Goal: Task Accomplishment & Management: Use online tool/utility

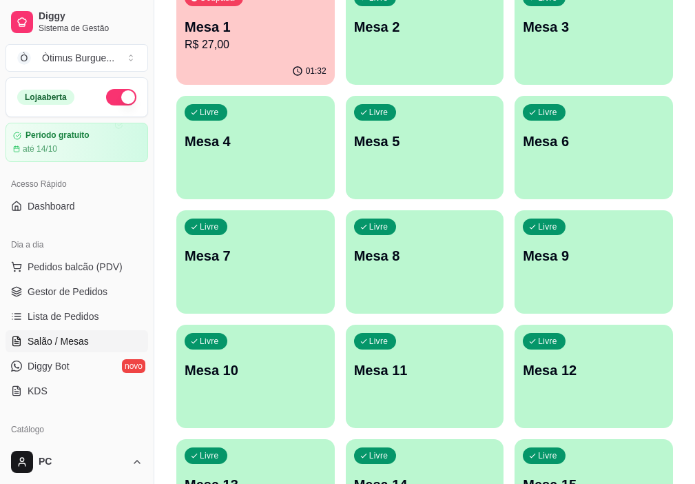
scroll to position [167, 0]
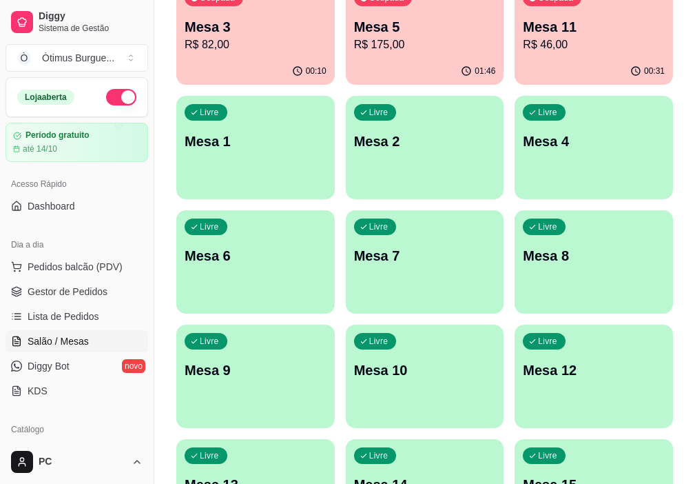
click at [364, 49] on p "R$ 175,00" at bounding box center [425, 45] width 142 height 17
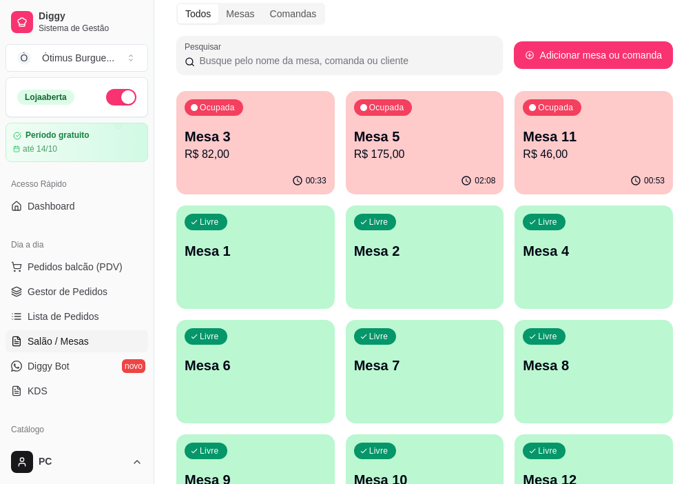
scroll to position [30, 0]
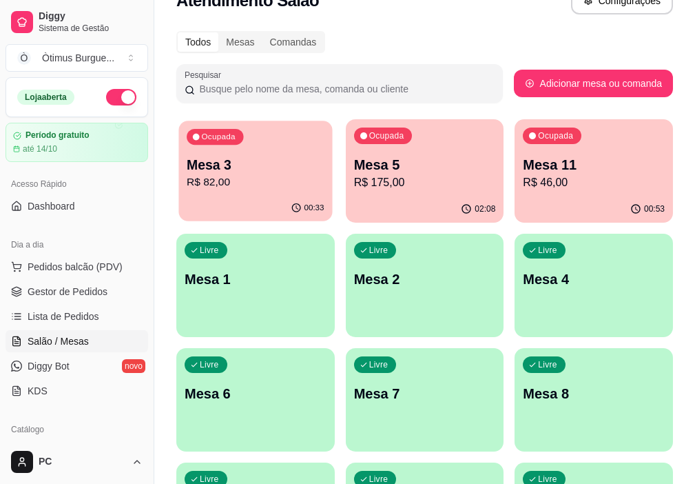
click at [242, 180] on p "R$ 82,00" at bounding box center [255, 182] width 137 height 16
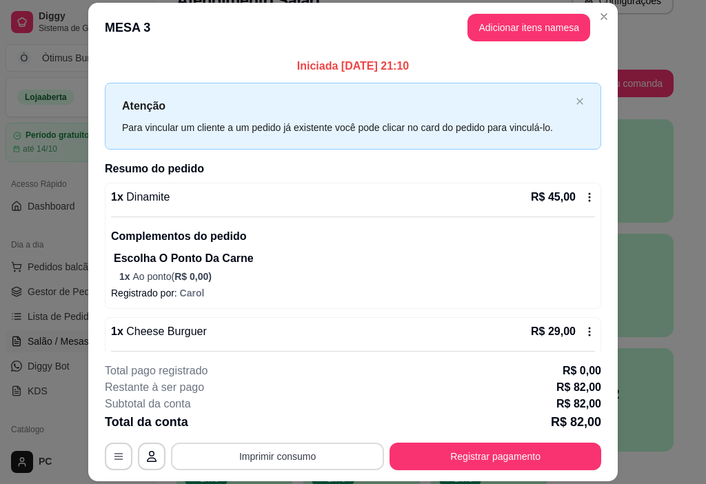
click at [285, 455] on button "Imprimir consumo" at bounding box center [277, 456] width 213 height 28
click at [284, 422] on button "IMPRESSORA" at bounding box center [277, 424] width 100 height 22
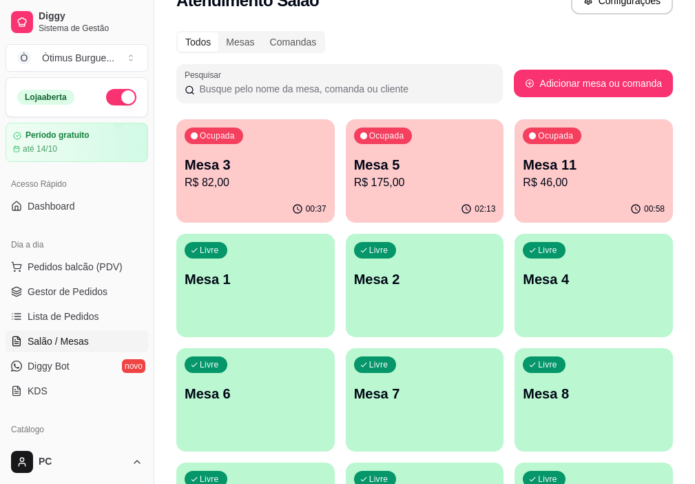
click at [256, 175] on p "R$ 82,00" at bounding box center [256, 182] width 142 height 17
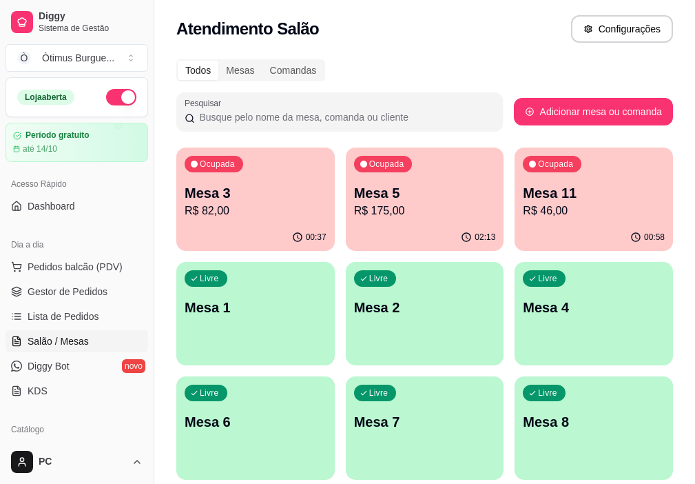
scroll to position [0, 0]
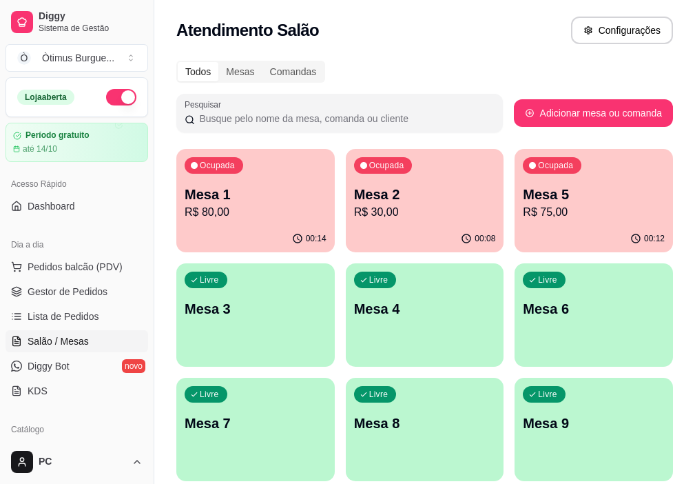
click at [379, 203] on div "Mesa 2 R$ 30,00" at bounding box center [425, 203] width 142 height 36
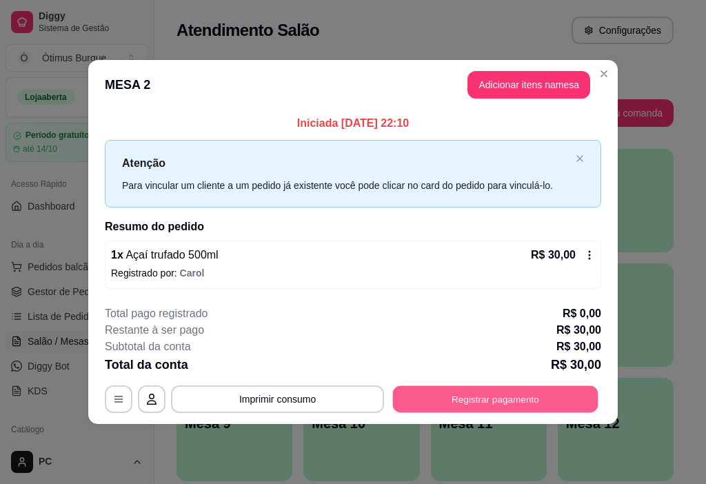
click at [487, 396] on button "Registrar pagamento" at bounding box center [495, 398] width 205 height 27
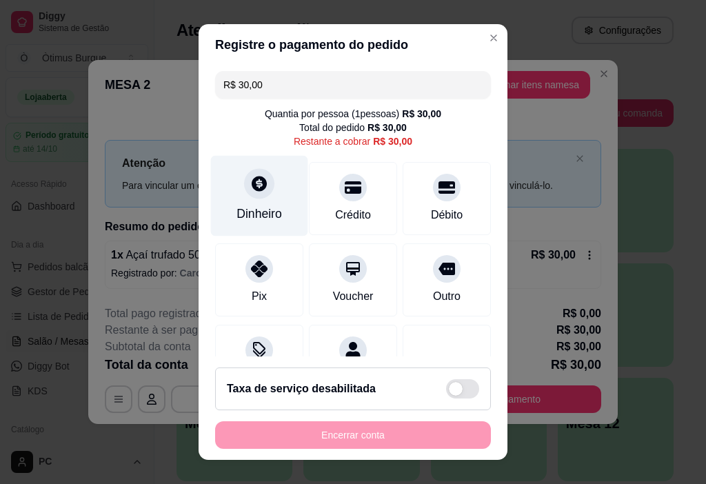
click at [254, 206] on div "Dinheiro" at bounding box center [258, 214] width 45 height 18
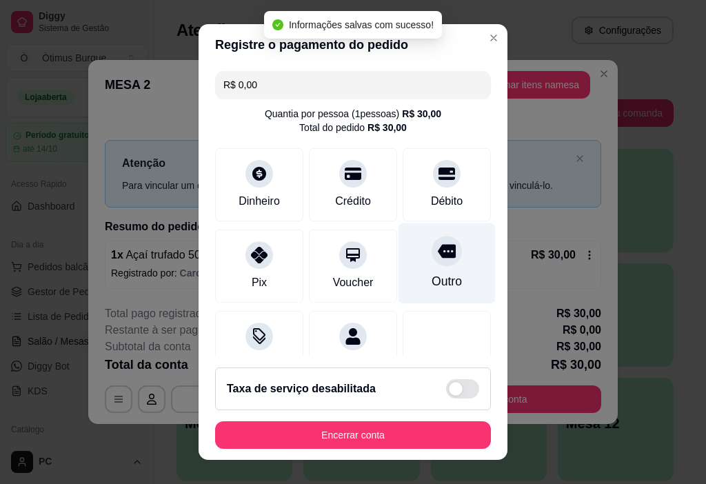
type input "R$ 0,00"
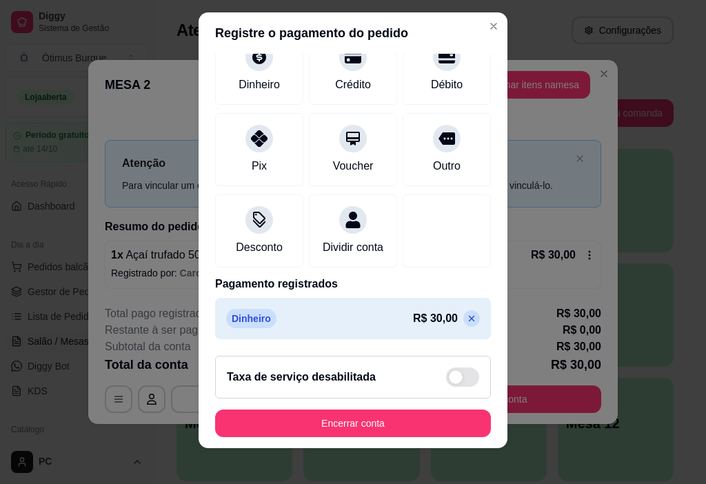
scroll to position [20, 0]
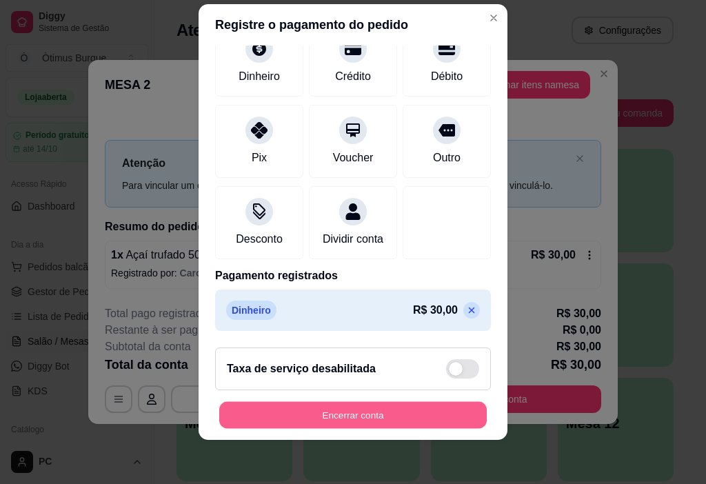
click at [348, 413] on button "Encerrar conta" at bounding box center [352, 415] width 267 height 27
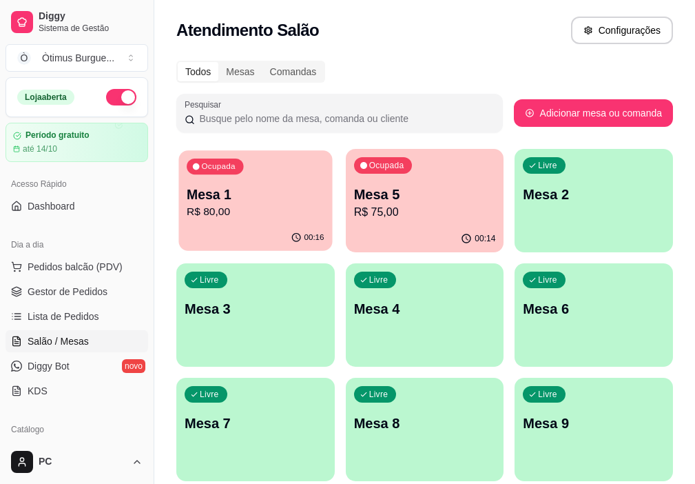
click at [222, 219] on p "R$ 80,00" at bounding box center [255, 212] width 137 height 16
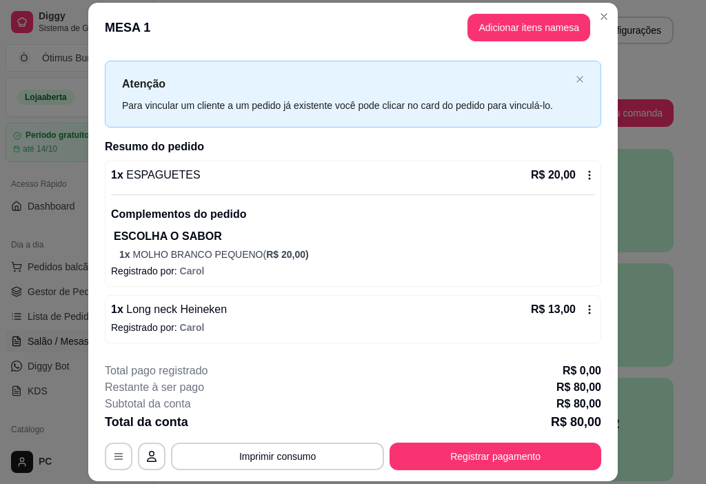
scroll to position [0, 0]
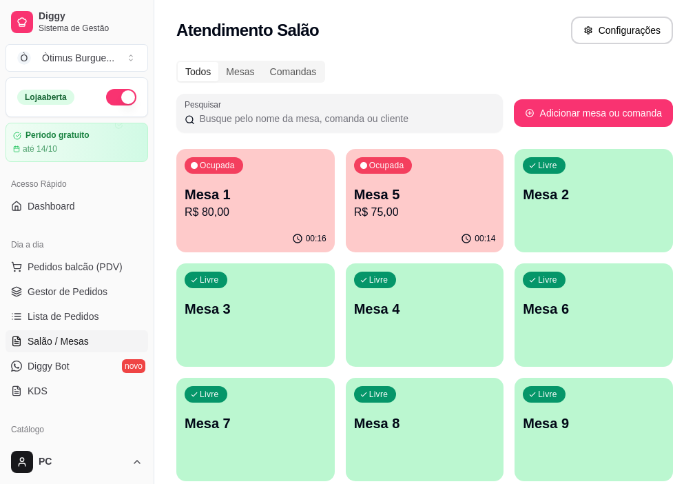
click at [354, 188] on p "Mesa 5" at bounding box center [425, 194] width 142 height 19
click at [214, 197] on p "Mesa 1" at bounding box center [256, 194] width 142 height 19
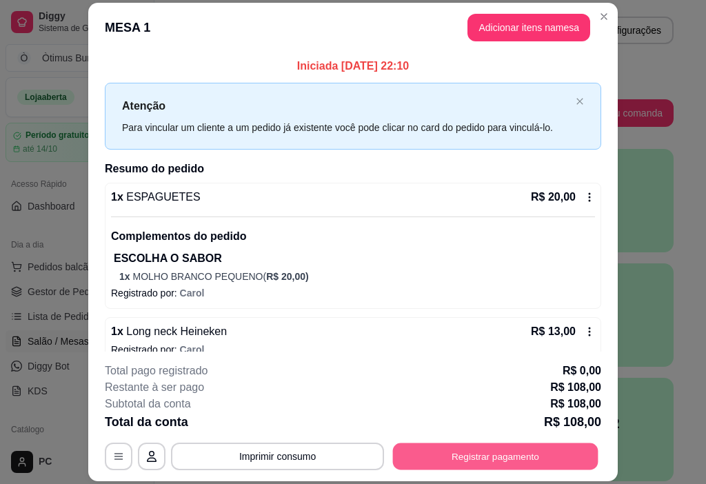
click at [464, 460] on button "Registrar pagamento" at bounding box center [495, 456] width 205 height 27
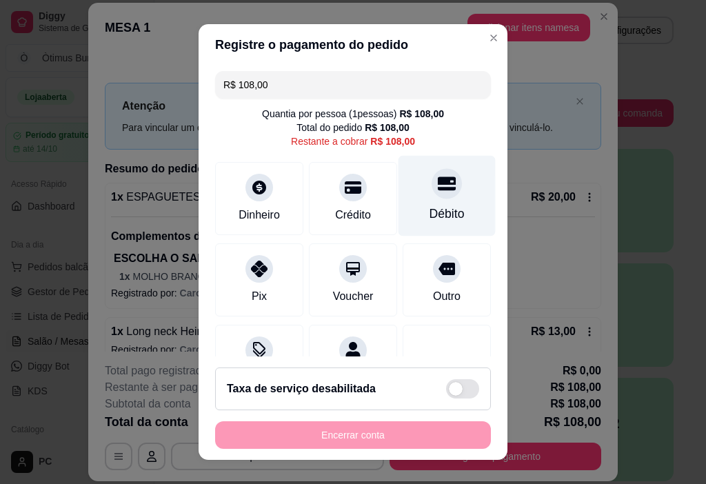
click at [429, 205] on div "Débito" at bounding box center [446, 214] width 35 height 18
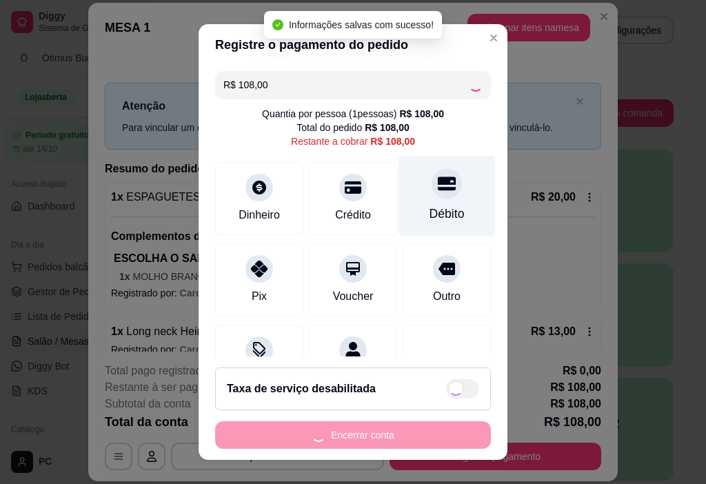
type input "R$ 0,00"
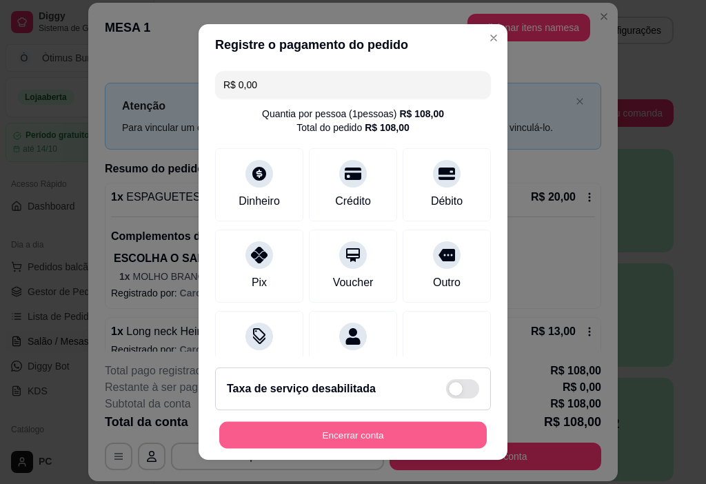
click at [340, 431] on button "Encerrar conta" at bounding box center [352, 435] width 267 height 27
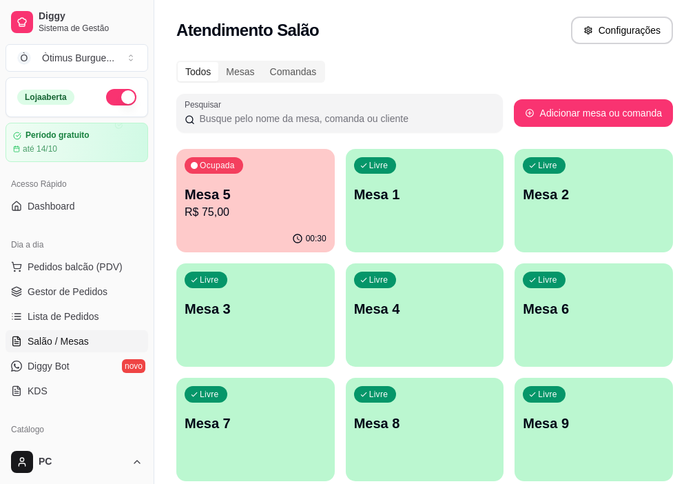
click at [216, 193] on p "Mesa 5" at bounding box center [256, 194] width 142 height 19
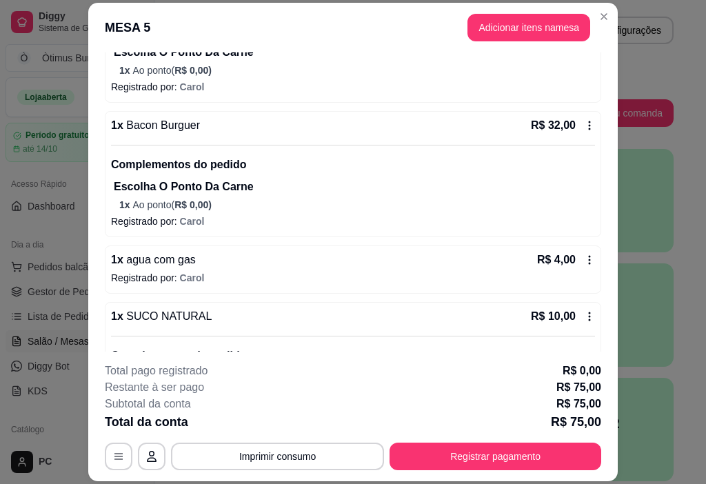
scroll to position [207, 0]
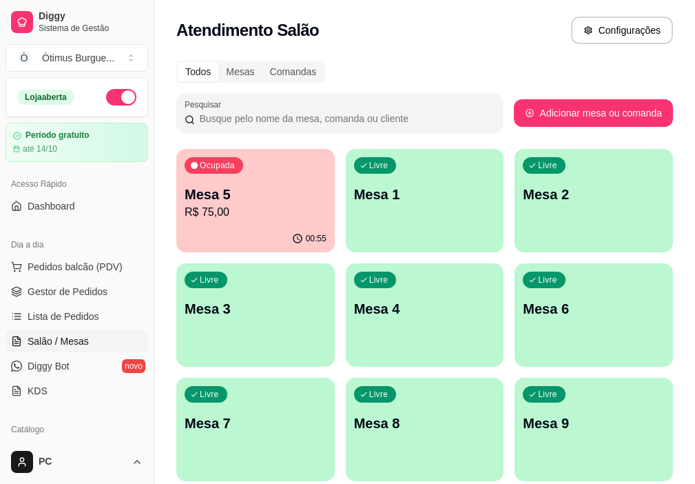
click at [220, 201] on p "Mesa 5" at bounding box center [256, 194] width 142 height 19
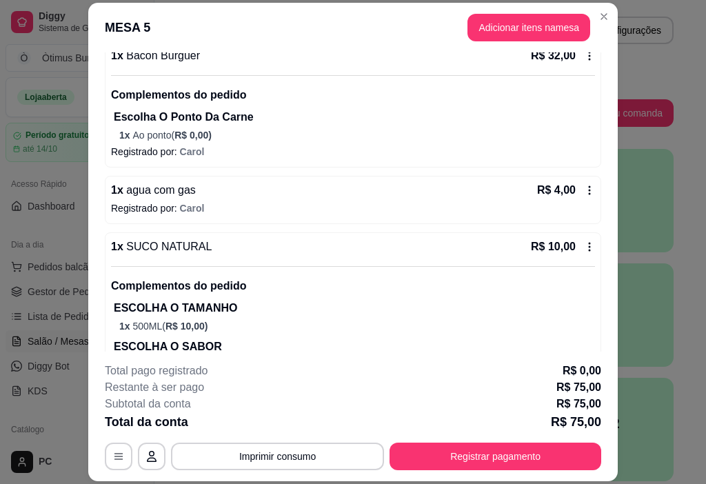
scroll to position [326, 0]
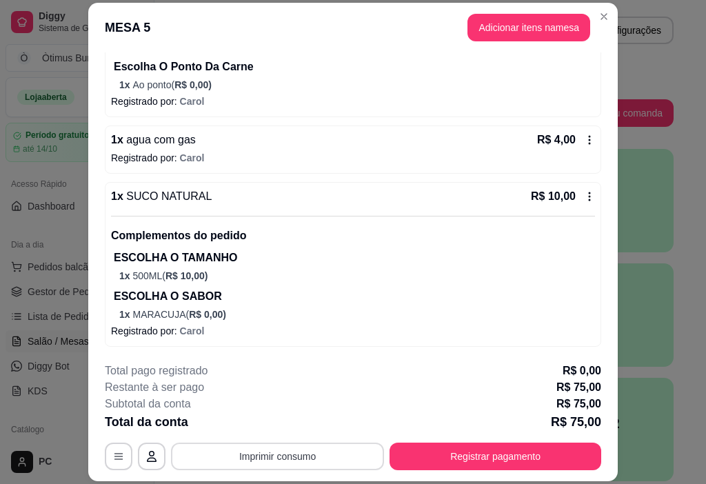
click at [294, 451] on button "Imprimir consumo" at bounding box center [277, 456] width 213 height 28
click at [289, 428] on button "IMPRESSORA" at bounding box center [277, 424] width 100 height 22
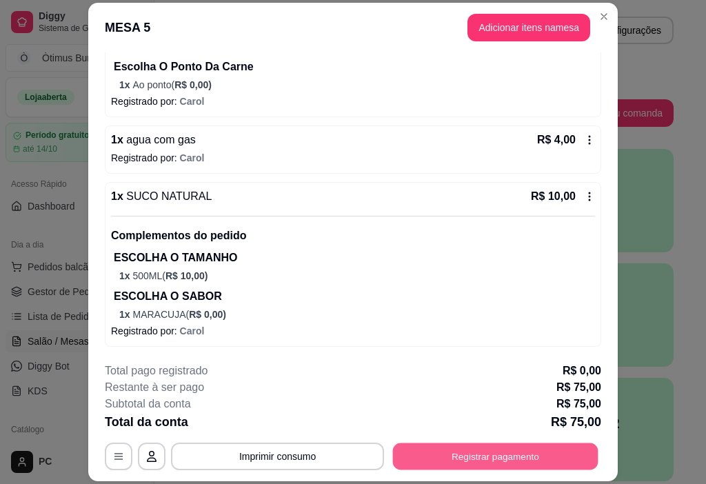
click at [458, 457] on button "Registrar pagamento" at bounding box center [495, 456] width 205 height 27
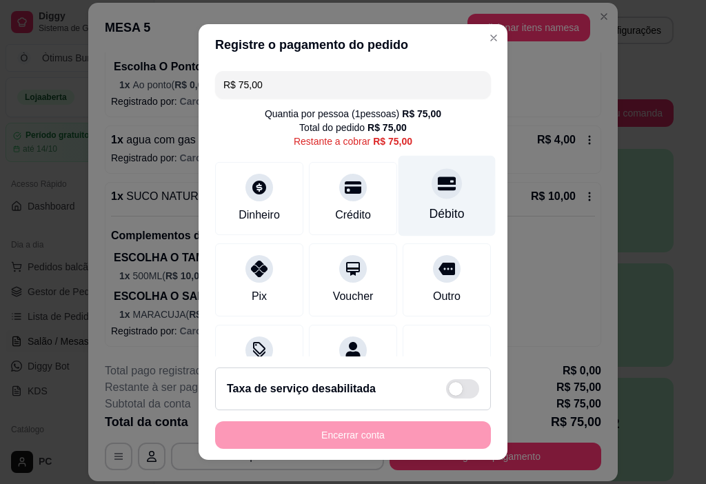
click at [423, 203] on div "Débito" at bounding box center [446, 196] width 97 height 81
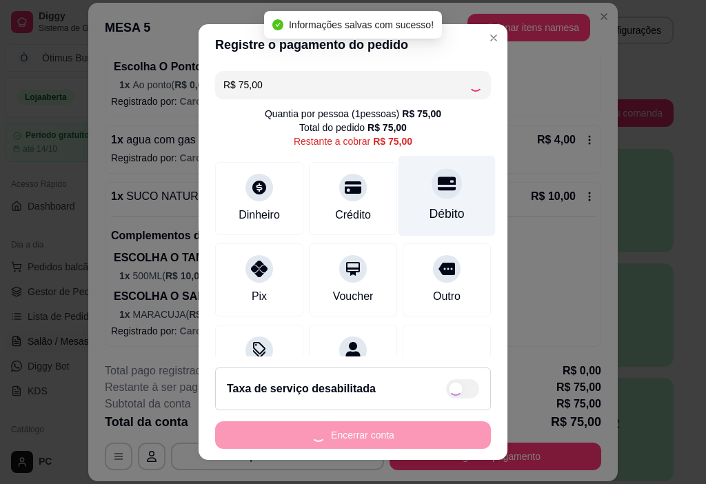
type input "R$ 0,00"
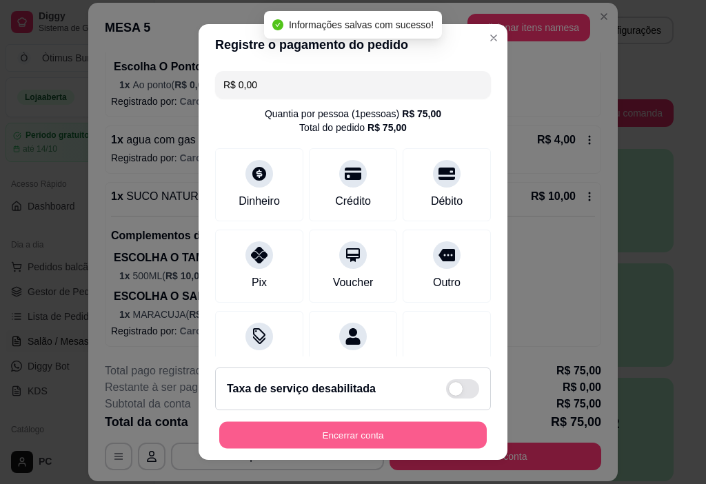
click at [380, 440] on button "Encerrar conta" at bounding box center [352, 435] width 267 height 27
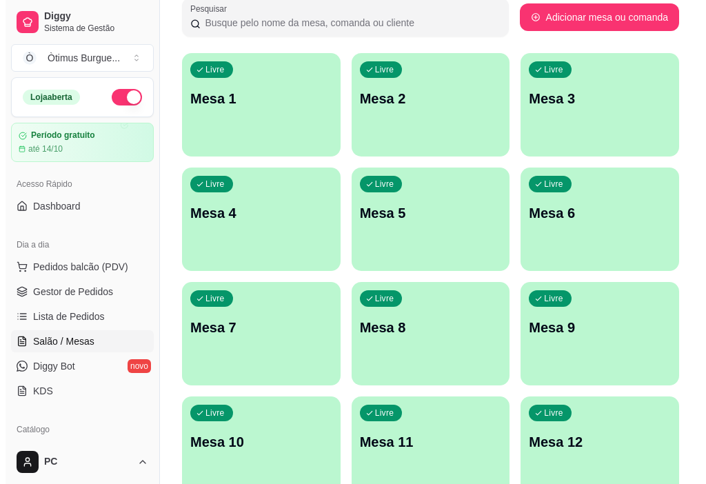
scroll to position [0, 0]
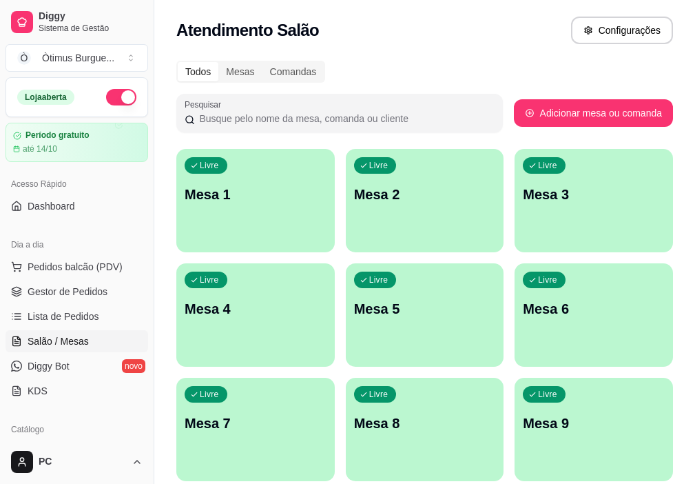
click at [57, 278] on ul "Pedidos balcão (PDV) Gestor de Pedidos Lista de Pedidos Salão / Mesas Diggy Bot…" at bounding box center [77, 329] width 143 height 146
click at [57, 267] on span "Pedidos balcão (PDV)" at bounding box center [75, 267] width 95 height 14
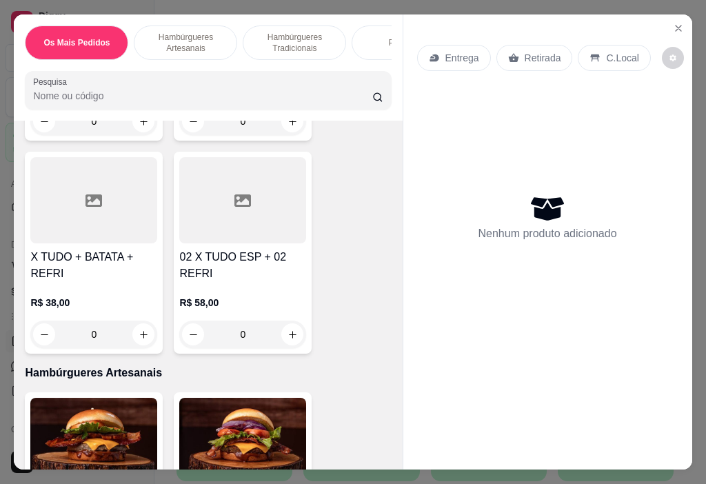
scroll to position [276, 0]
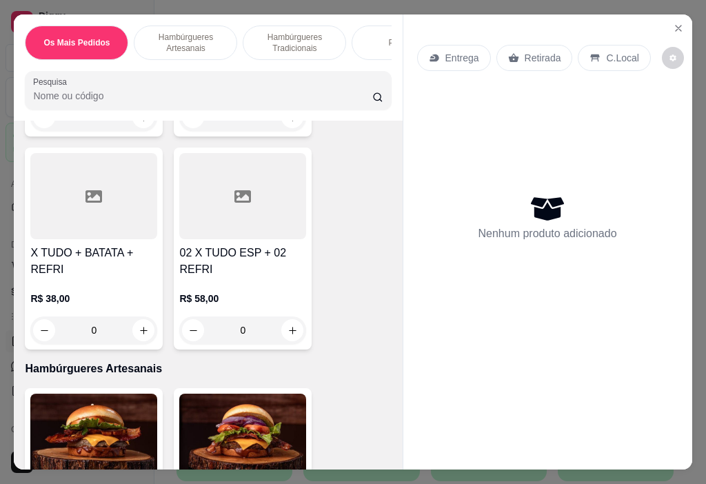
click at [300, 43] on p "Hambúrgueres Tradicionais" at bounding box center [294, 43] width 80 height 22
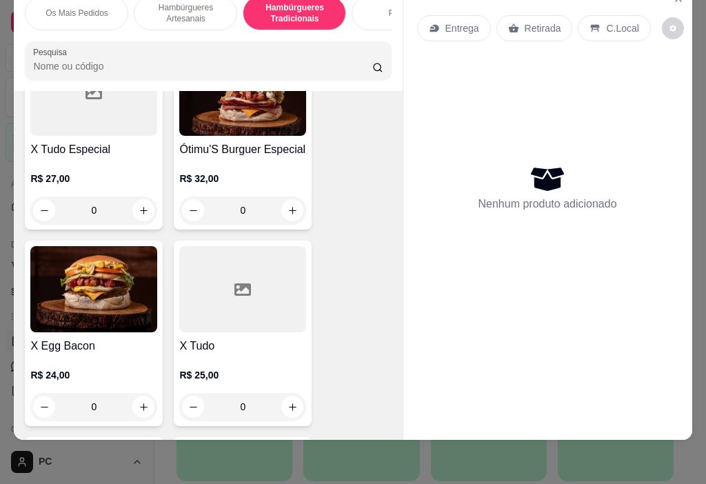
scroll to position [2686, 0]
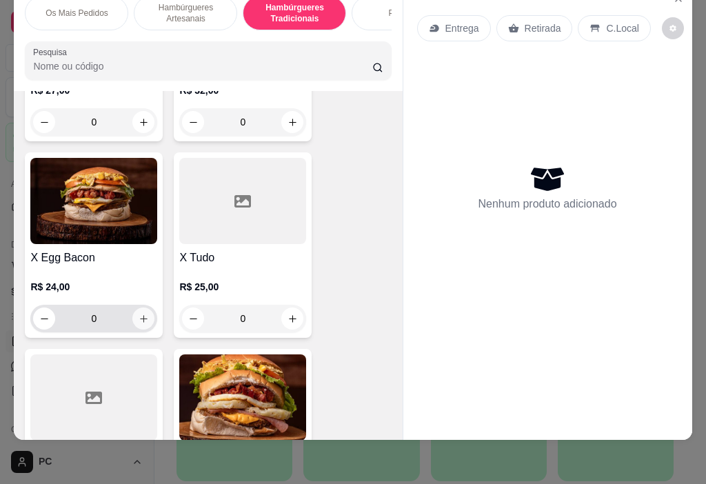
click at [139, 323] on icon "increase-product-quantity" at bounding box center [144, 319] width 10 height 10
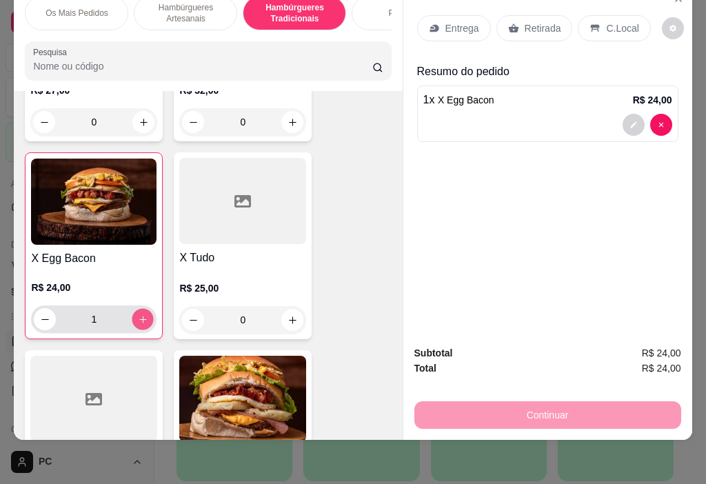
click at [141, 321] on icon "increase-product-quantity" at bounding box center [143, 319] width 10 height 10
type input "2"
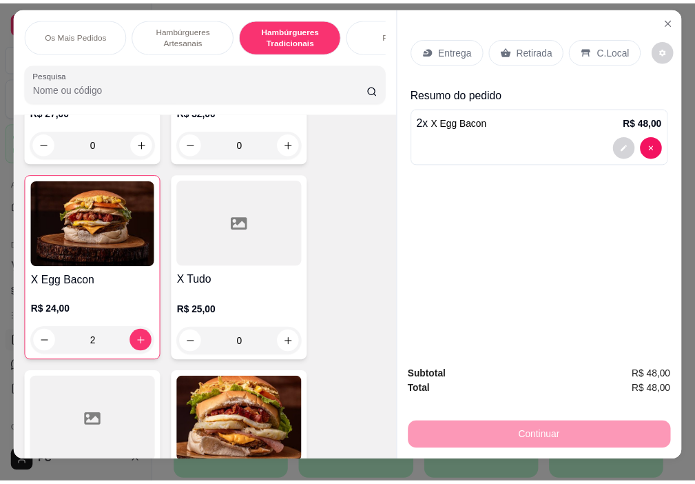
scroll to position [0, 0]
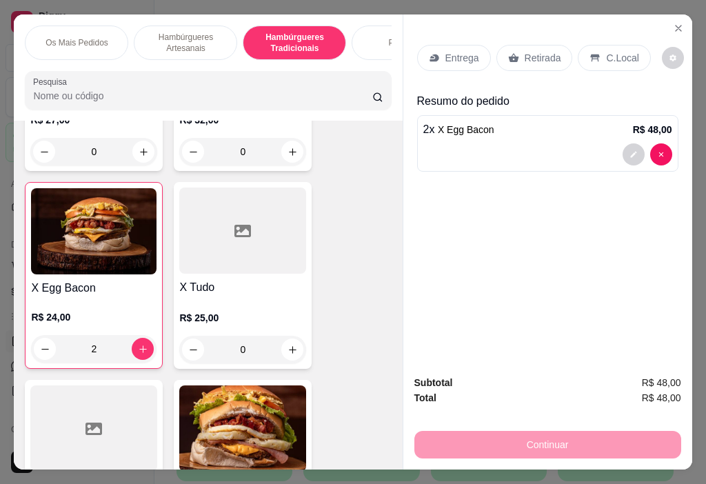
click at [528, 51] on p "Retirada" at bounding box center [542, 58] width 37 height 14
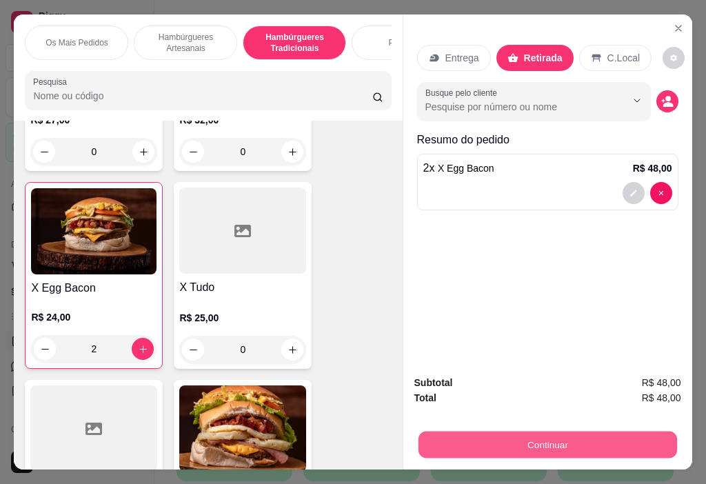
click at [540, 433] on button "Continuar" at bounding box center [547, 444] width 258 height 27
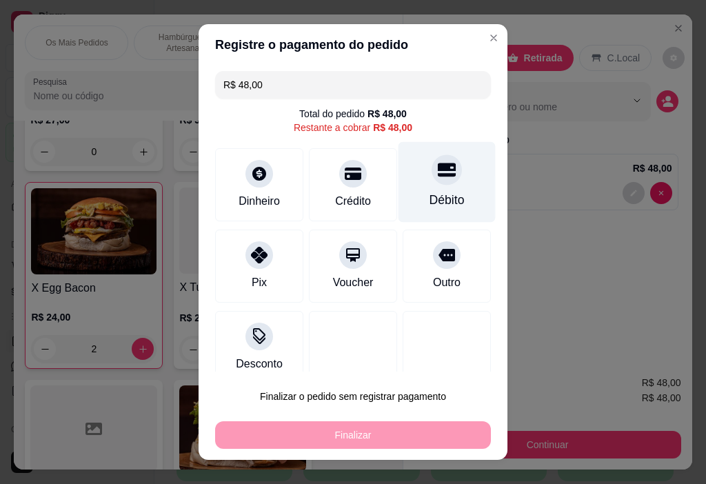
click at [414, 189] on div "Débito" at bounding box center [446, 182] width 97 height 81
type input "R$ 0,00"
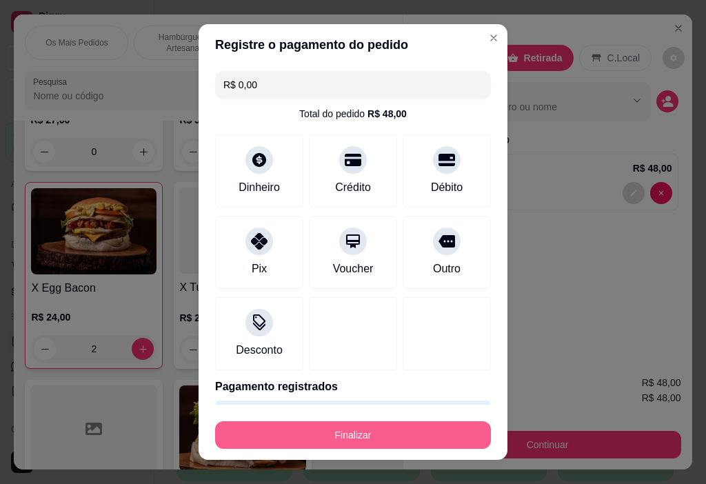
click at [425, 438] on button "Finalizar" at bounding box center [353, 435] width 276 height 28
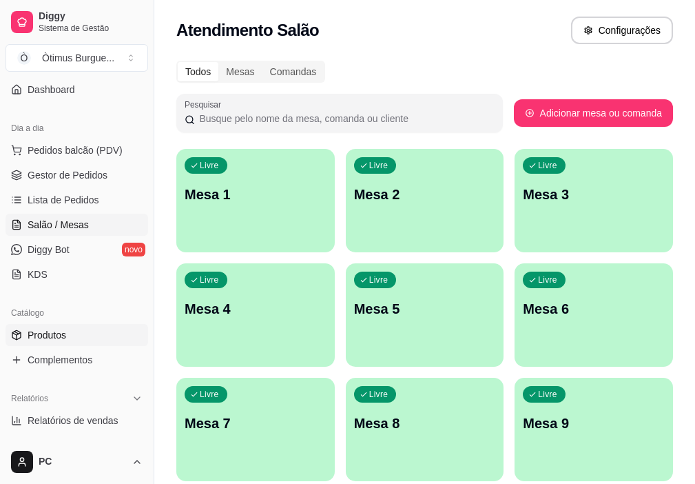
scroll to position [138, 0]
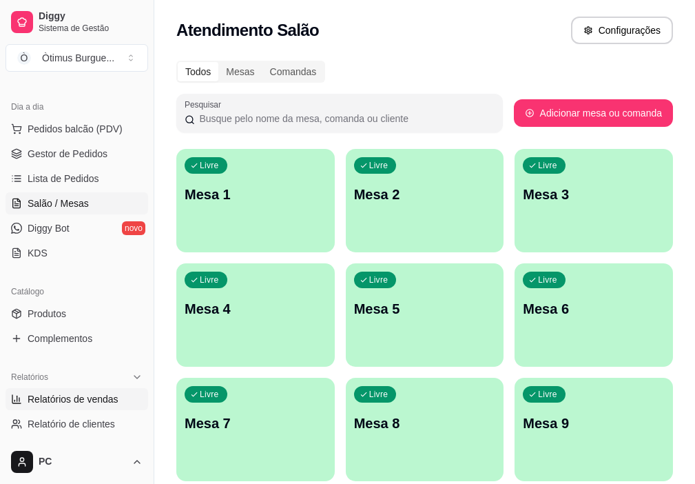
click at [70, 398] on span "Relatórios de vendas" at bounding box center [73, 399] width 91 height 14
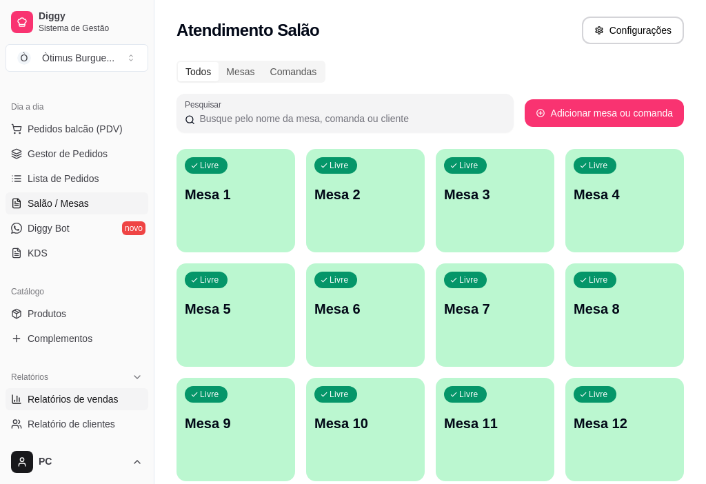
select select "ALL"
select select "0"
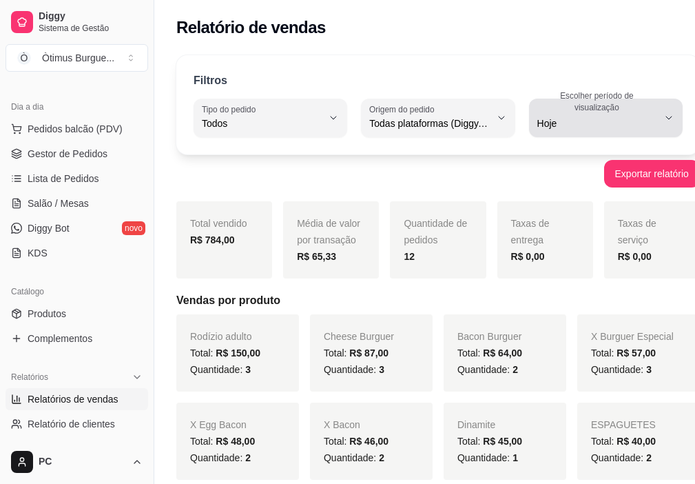
click at [595, 125] on span "Hoje" at bounding box center [598, 123] width 121 height 14
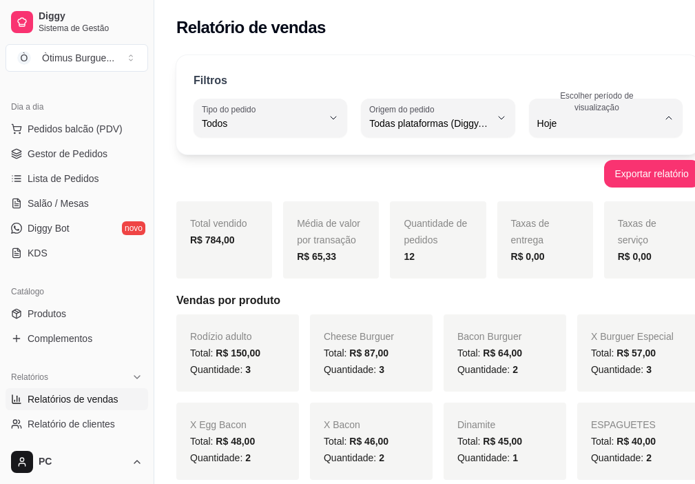
click at [550, 154] on span "Hoje" at bounding box center [576, 156] width 105 height 13
